Goal: Transaction & Acquisition: Purchase product/service

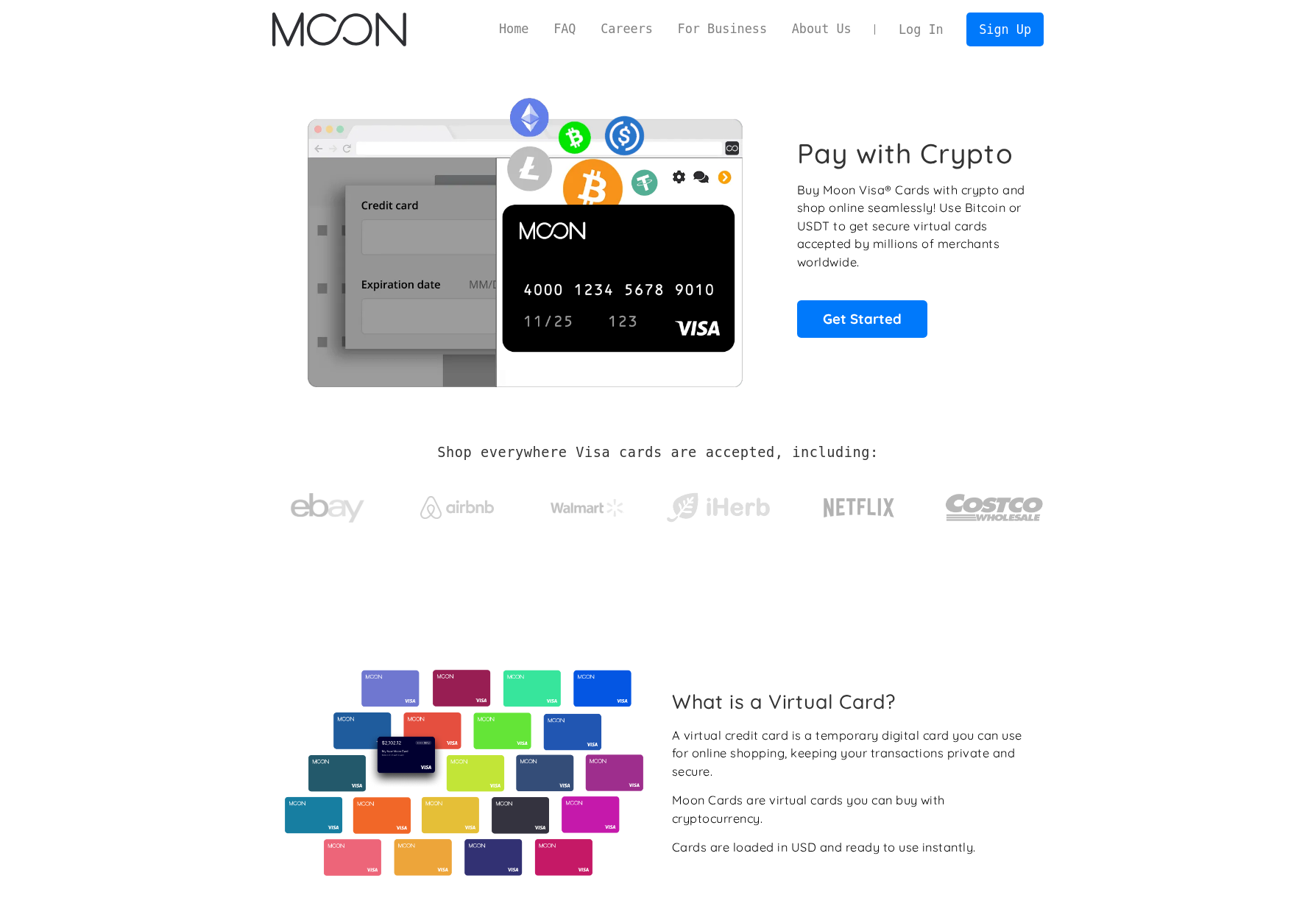
click at [919, 34] on link "Log In" at bounding box center [921, 29] width 69 height 32
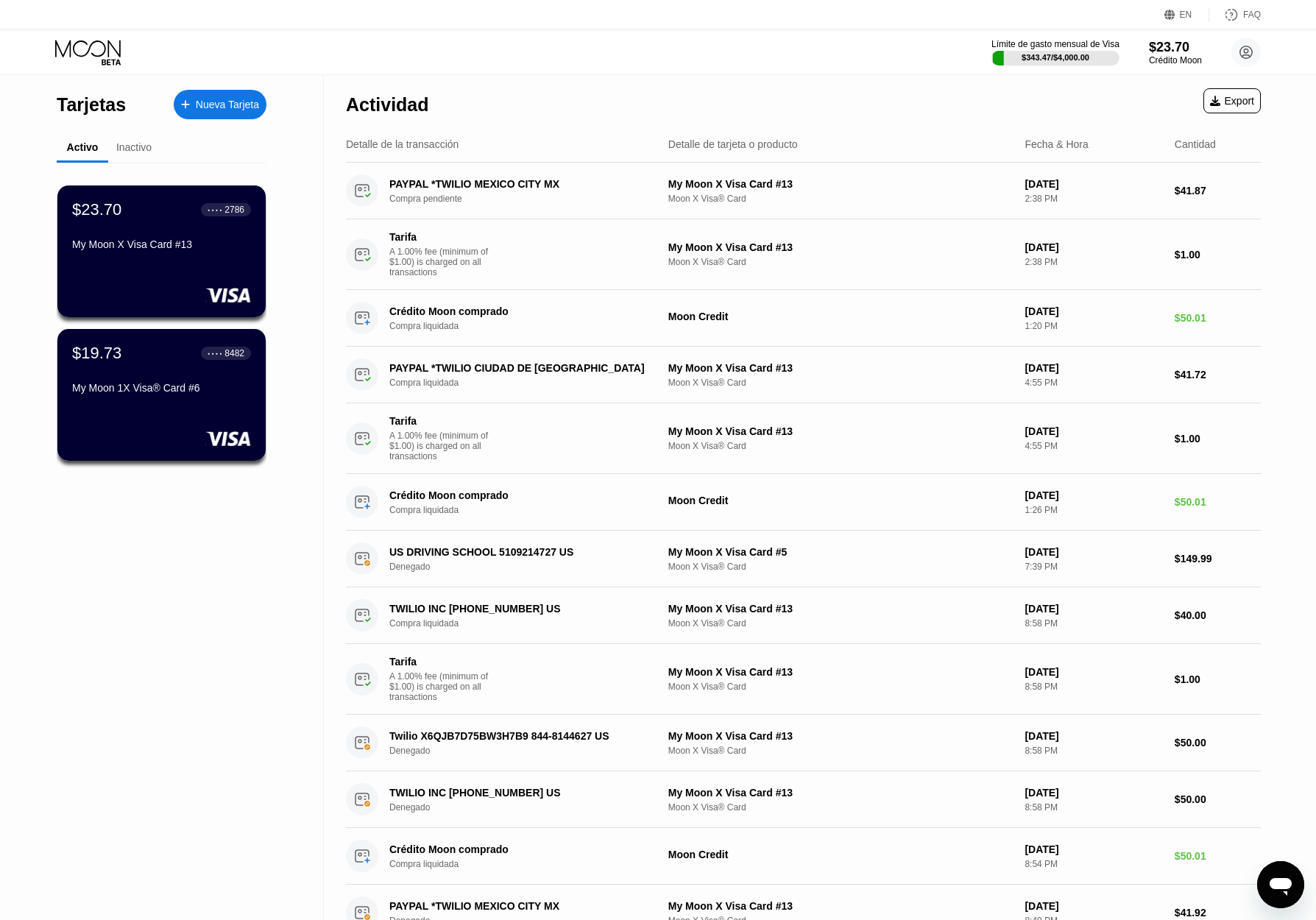
click at [126, 147] on div "Inactivo" at bounding box center [134, 147] width 35 height 12
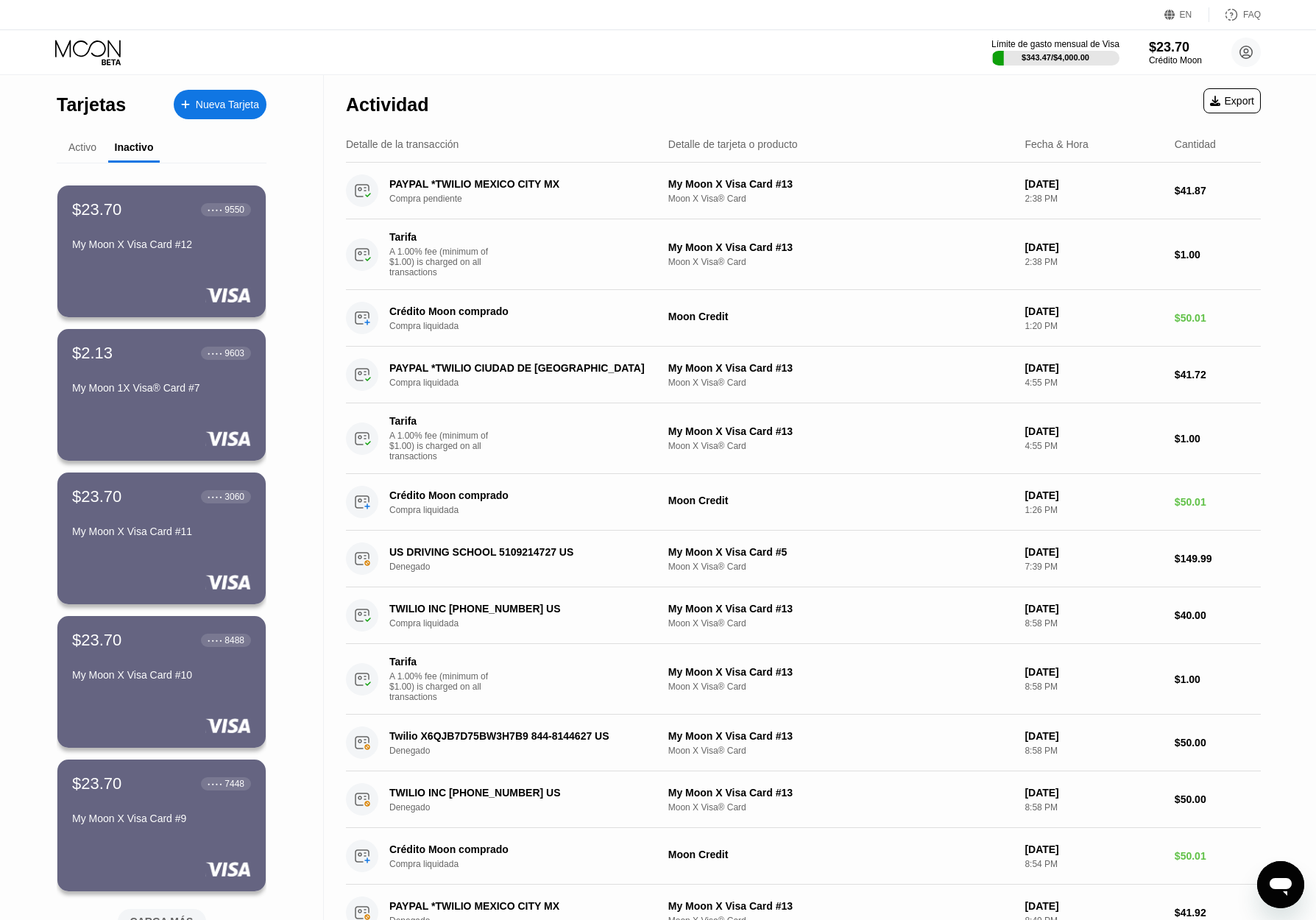
click at [75, 141] on div "Activo" at bounding box center [82, 148] width 52 height 28
click at [61, 152] on div "Activo" at bounding box center [82, 148] width 52 height 28
click at [67, 152] on div "Activo" at bounding box center [82, 148] width 52 height 28
click at [79, 153] on div "Activo" at bounding box center [82, 147] width 28 height 12
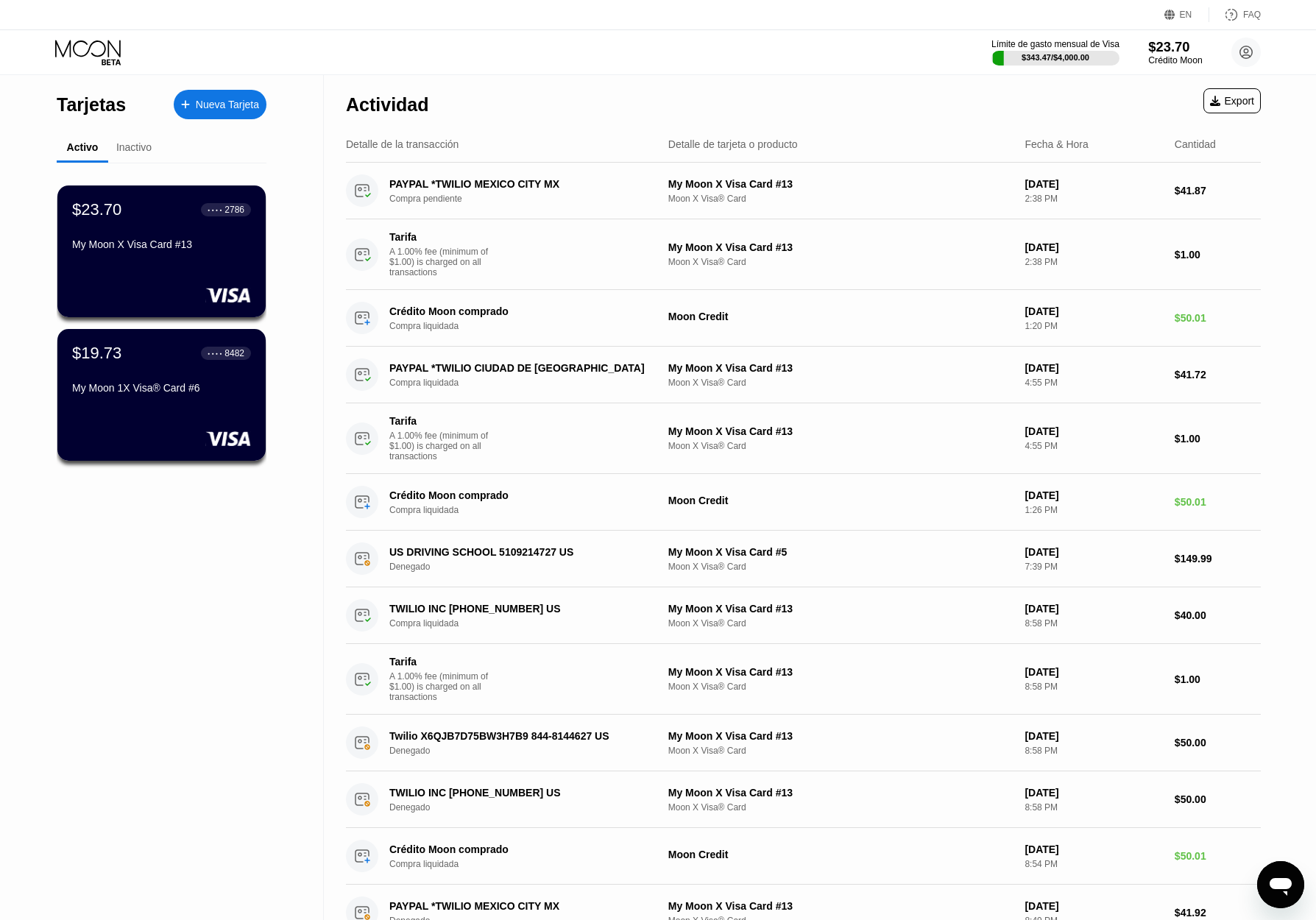
click at [1157, 52] on div "$23.70" at bounding box center [1174, 47] width 54 height 16
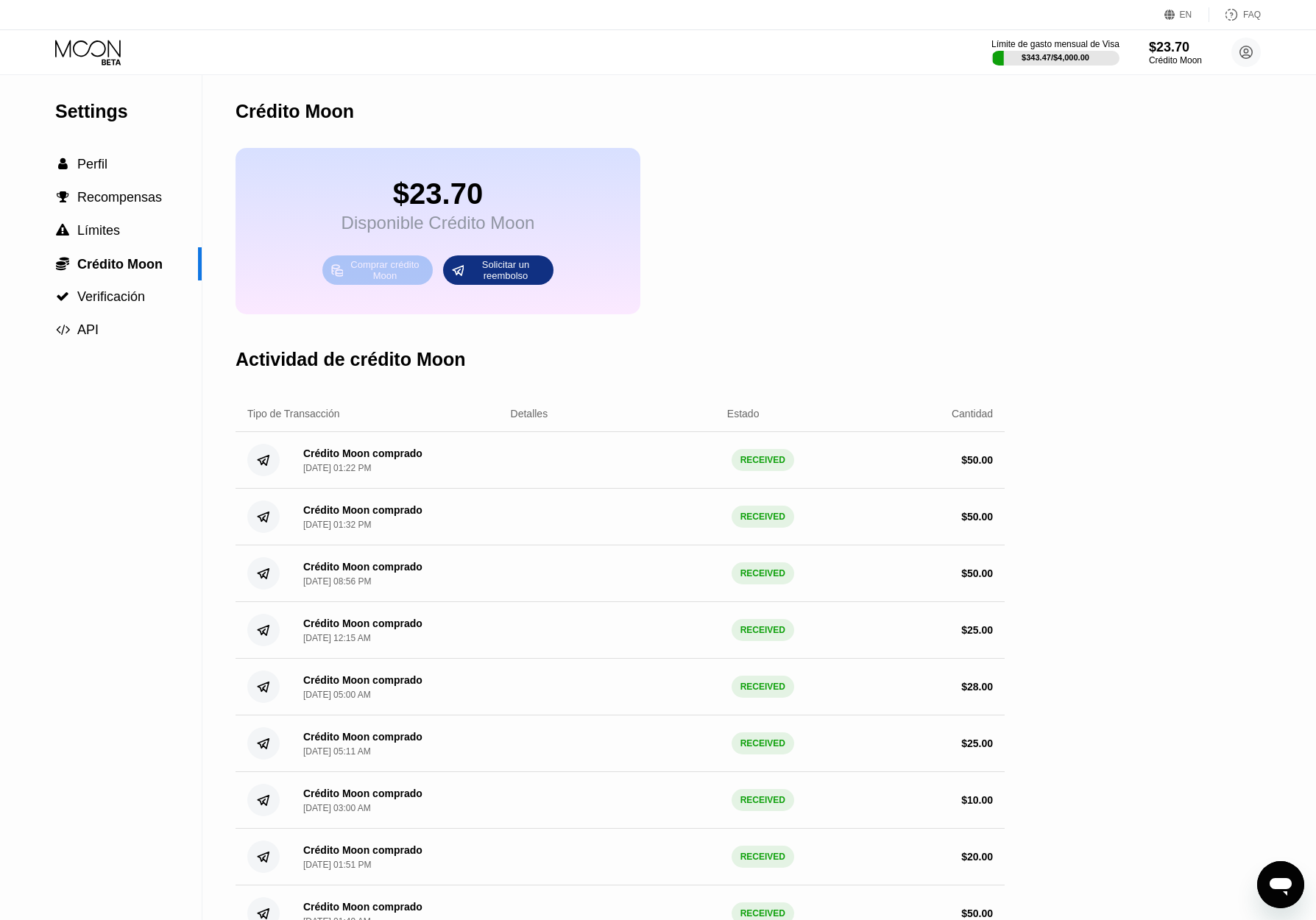
click at [387, 281] on div "Comprar crédito Moon" at bounding box center [385, 270] width 81 height 23
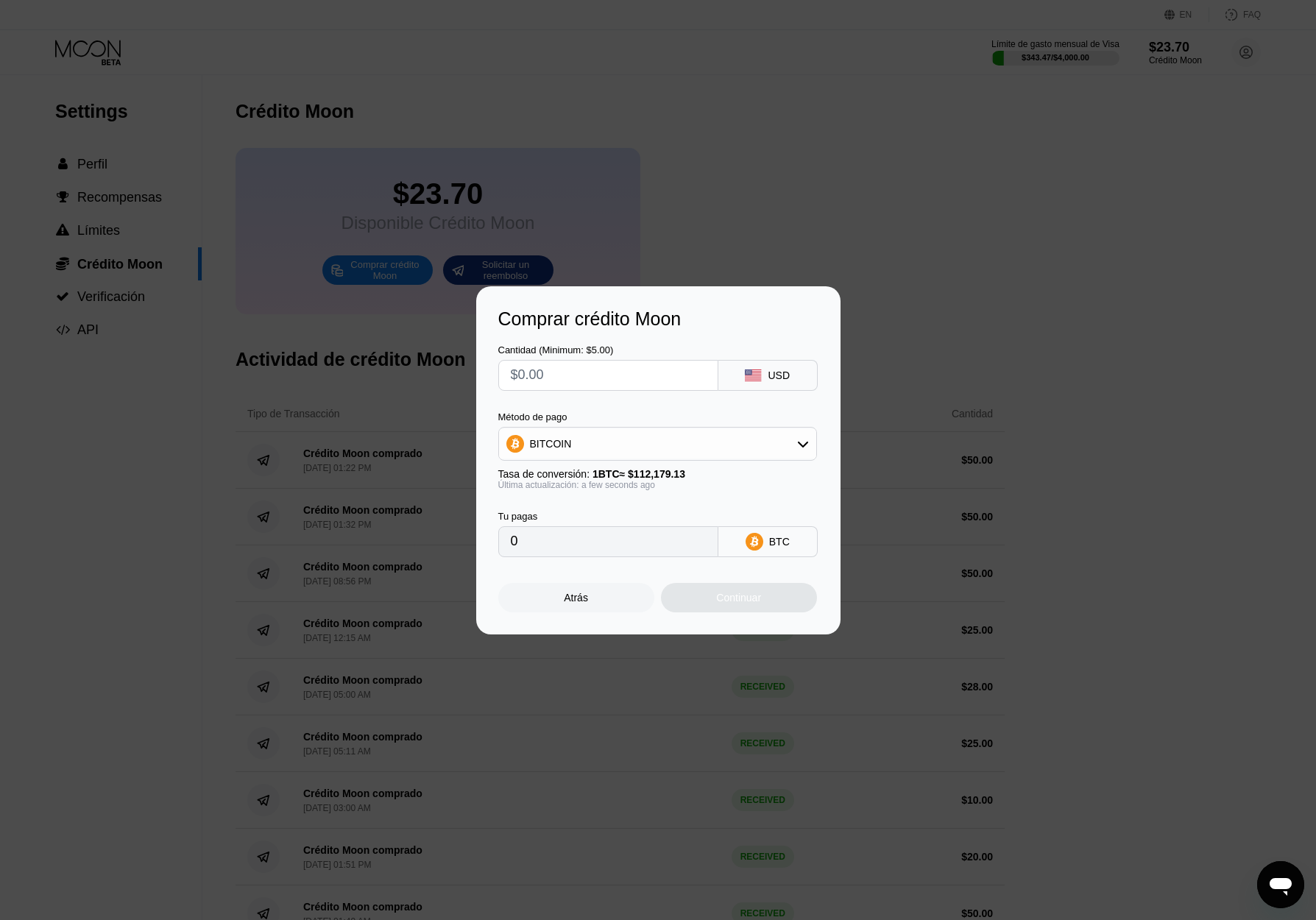
click at [730, 455] on div "BITCOIN" at bounding box center [658, 443] width 317 height 29
click at [575, 515] on span "USDT on TRON" at bounding box center [570, 517] width 74 height 12
type input "0.00"
click at [595, 548] on input "0.00" at bounding box center [608, 542] width 195 height 29
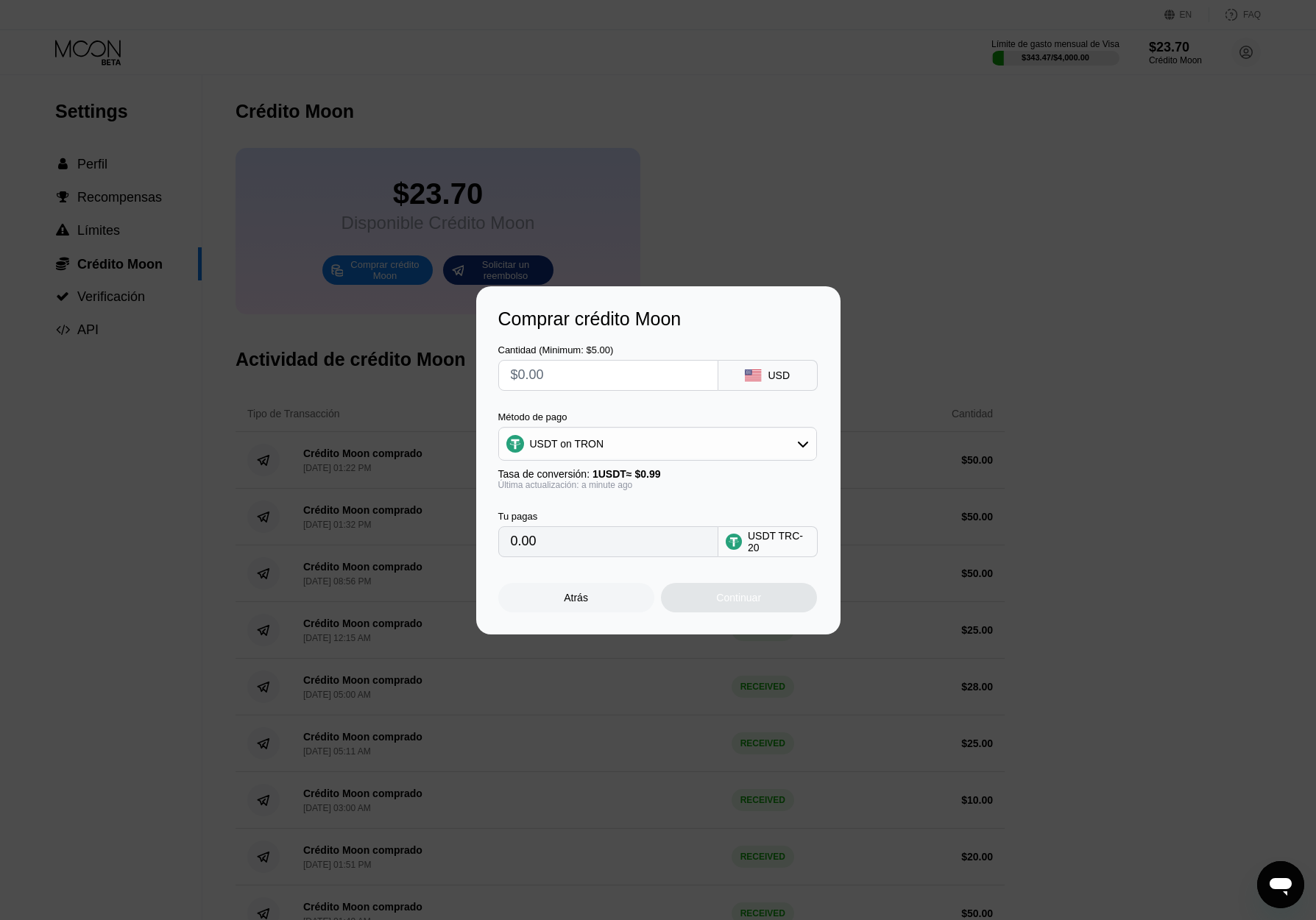
click at [586, 374] on input "text" at bounding box center [608, 376] width 195 height 29
type input "$5"
type input "5.05"
type input "$50"
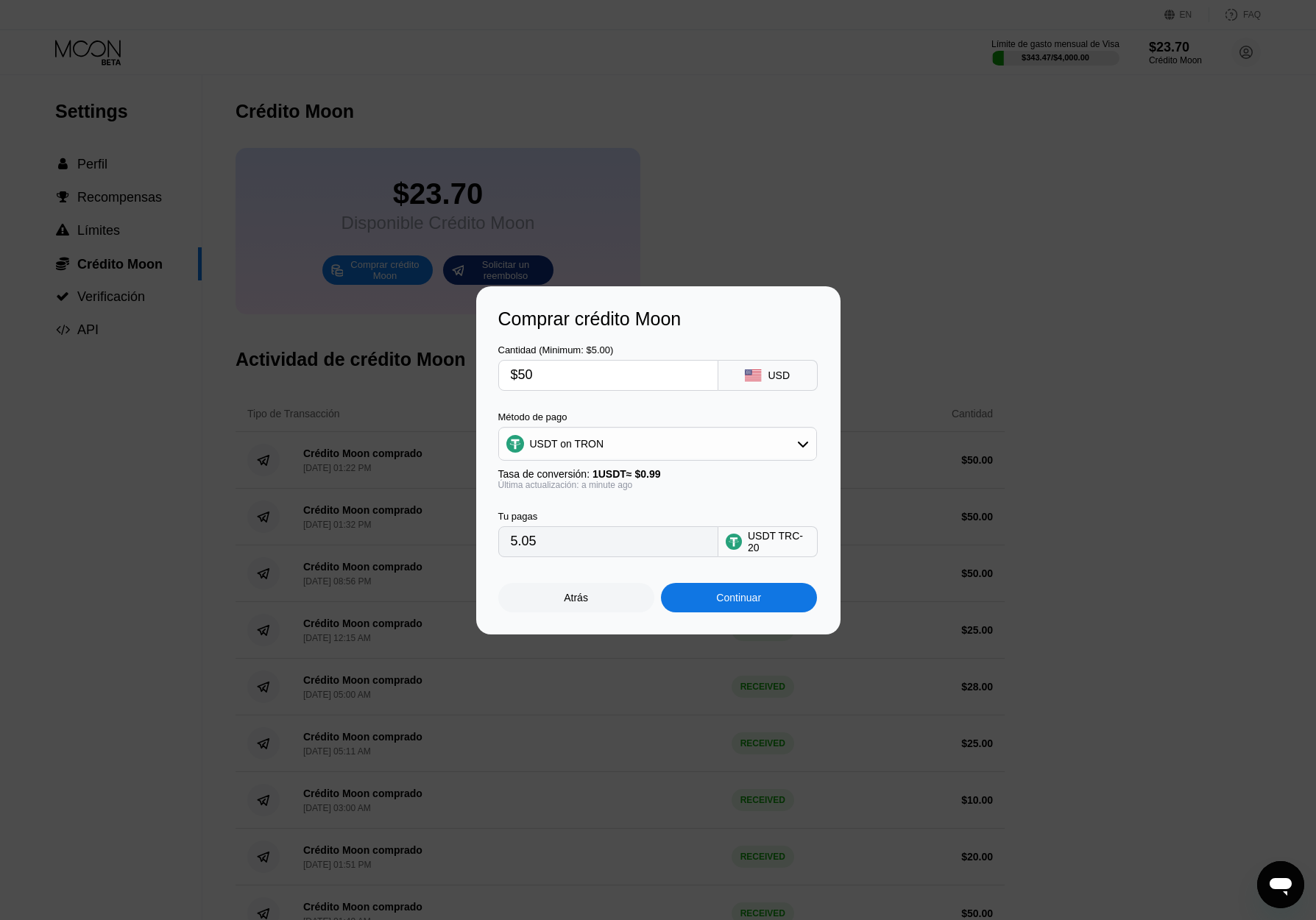
type input "50.51"
type input "$50"
click at [746, 599] on div "Continuar" at bounding box center [739, 598] width 45 height 12
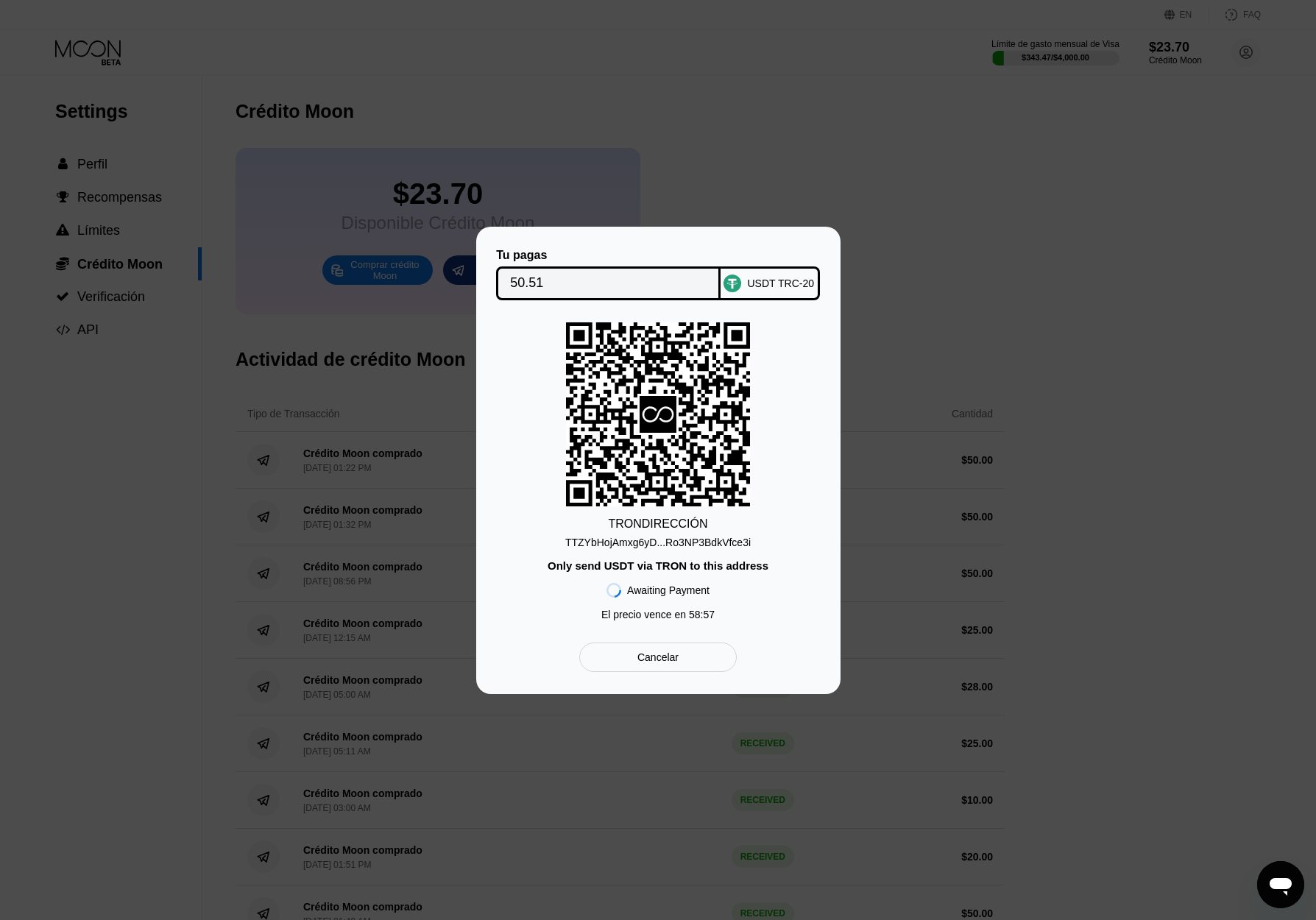
click at [637, 541] on div "TTZYbHojAmxg6yD...Ro3NP3BdkVfce3i" at bounding box center [658, 542] width 186 height 12
click at [522, 280] on input "50.51" at bounding box center [608, 284] width 197 height 29
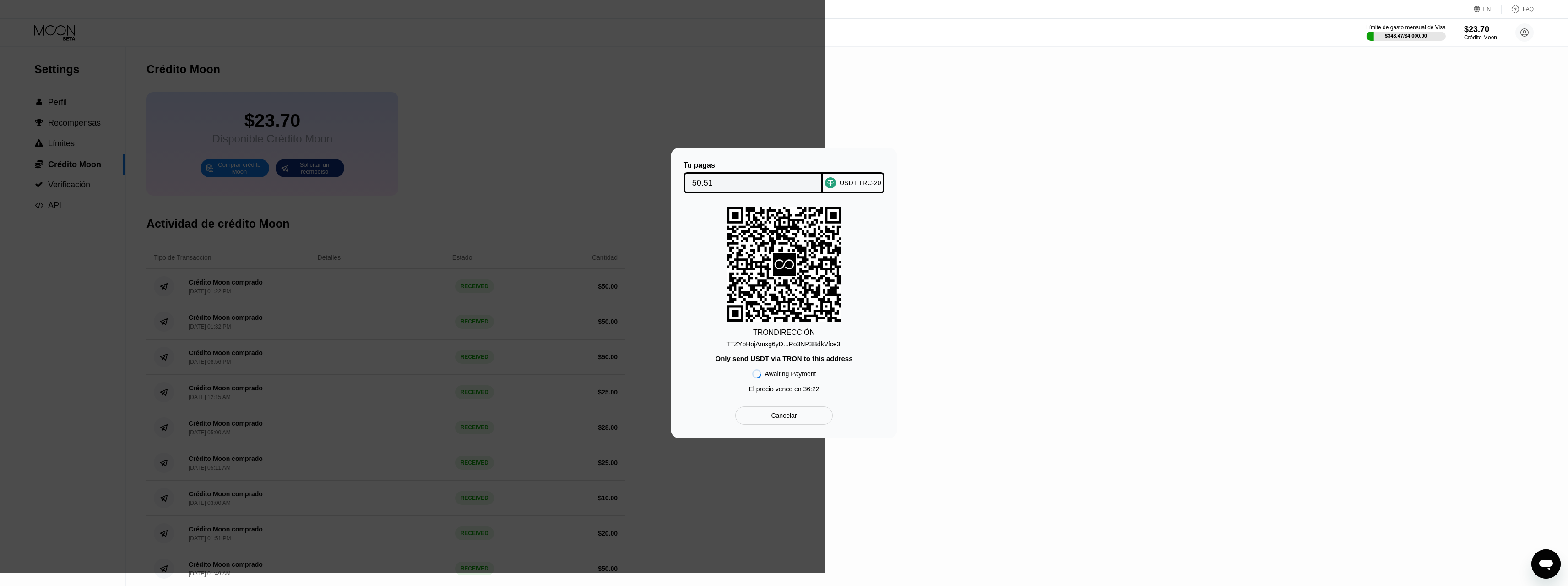
click at [825, 121] on div "Tu pagas 50.51 USDT TRC-20 TRON DIRECCIÓN TTZYbHojAmxg6yD...Ro3NP3BdkVfce3i Onl…" at bounding box center [784, 293] width 1568 height 586
click at [714, 122] on div at bounding box center [413, 286] width 825 height 573
click at [825, 192] on div "Tu pagas 50.51 USDT TRC-20 TRON DIRECCIÓN TTZYbHojAmxg6yD...Ro3NP3BdkVfce3i Onl…" at bounding box center [784, 293] width 1568 height 291
